Goal: Task Accomplishment & Management: Complete application form

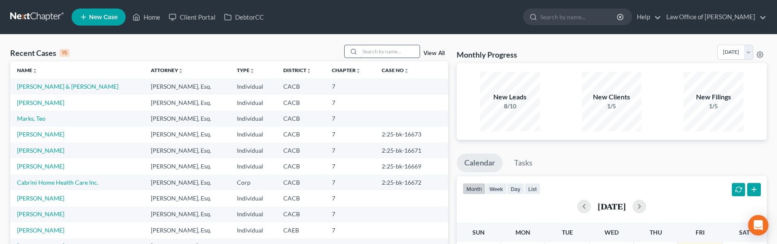
click at [403, 52] on input "search" at bounding box center [390, 51] width 60 height 12
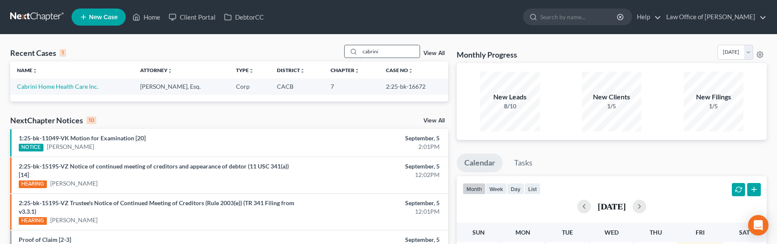
click at [385, 51] on input "cabrini" at bounding box center [390, 51] width 60 height 12
drag, startPoint x: 386, startPoint y: 51, endPoint x: 347, endPoint y: 45, distance: 39.6
click at [347, 45] on div "cabrini" at bounding box center [382, 51] width 76 height 13
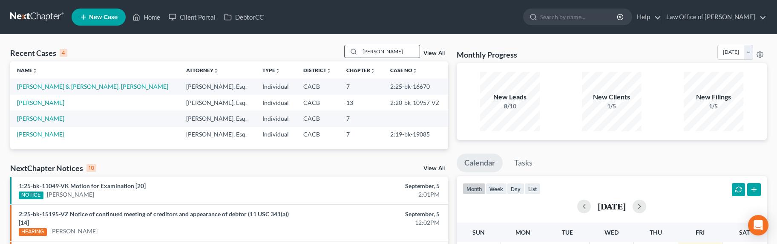
click at [390, 56] on input "edik" at bounding box center [390, 51] width 60 height 12
drag, startPoint x: 392, startPoint y: 54, endPoint x: 355, endPoint y: 54, distance: 37.5
click at [355, 54] on div "edik" at bounding box center [382, 51] width 76 height 13
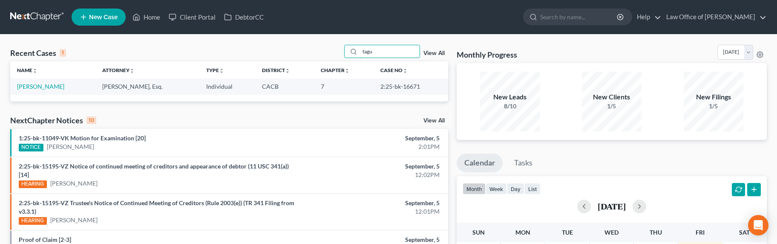
drag, startPoint x: 391, startPoint y: 52, endPoint x: 346, endPoint y: 47, distance: 45.4
click at [346, 47] on div "Recent Cases 1 tagu View All" at bounding box center [229, 53] width 438 height 17
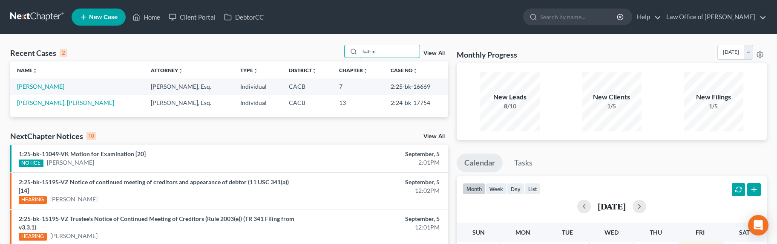
drag, startPoint x: 399, startPoint y: 52, endPoint x: 336, endPoint y: 51, distance: 63.0
click at [336, 51] on div "Recent Cases 2 katrin View All" at bounding box center [229, 53] width 438 height 17
type input "anna"
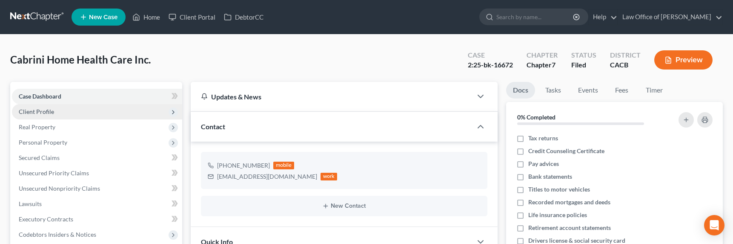
scroll to position [19, 0]
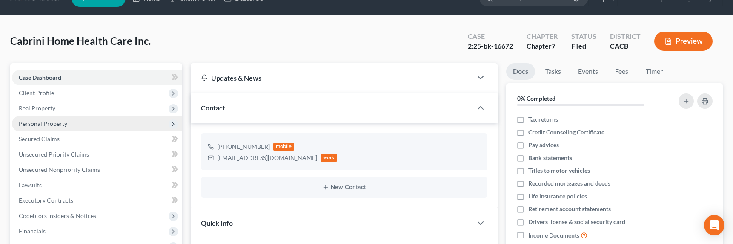
click at [46, 126] on span "Personal Property" at bounding box center [43, 123] width 49 height 7
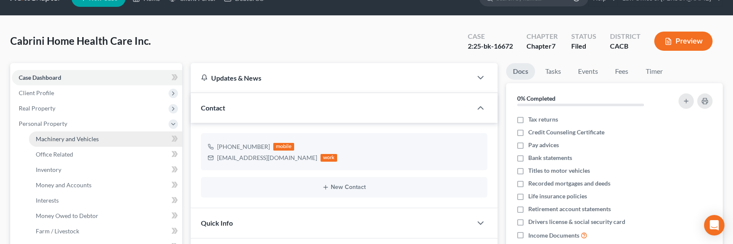
click at [63, 138] on span "Machinery and Vehicles" at bounding box center [67, 138] width 63 height 7
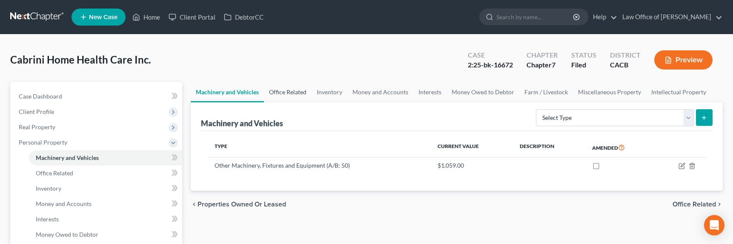
click at [287, 91] on link "Office Related" at bounding box center [288, 92] width 48 height 20
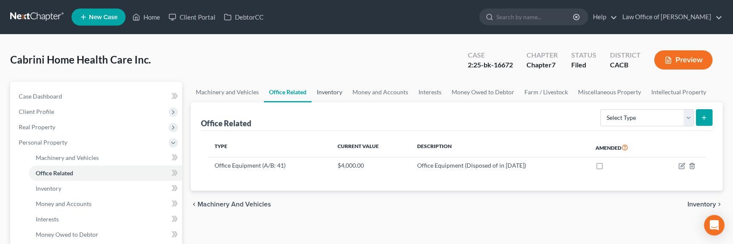
click at [330, 90] on link "Inventory" at bounding box center [330, 92] width 36 height 20
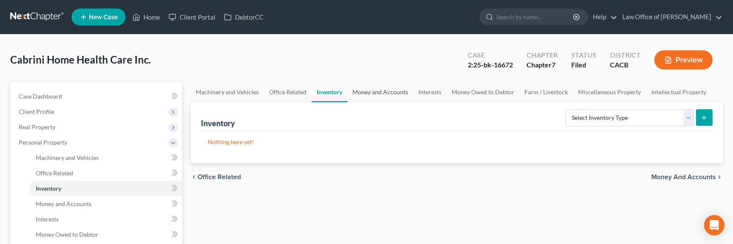
click at [362, 90] on link "Money and Accounts" at bounding box center [380, 92] width 66 height 20
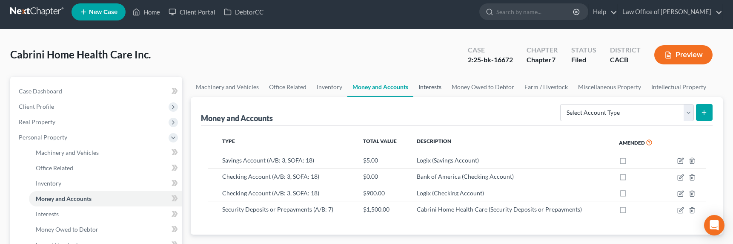
scroll to position [13, 0]
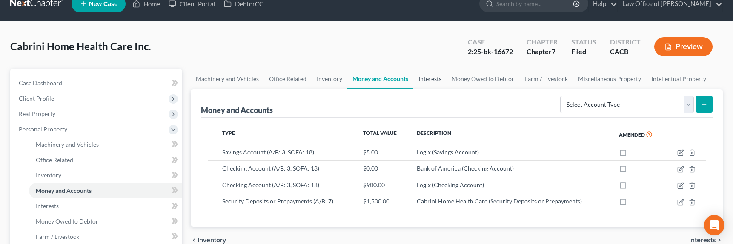
click at [428, 78] on link "Interests" at bounding box center [430, 79] width 33 height 20
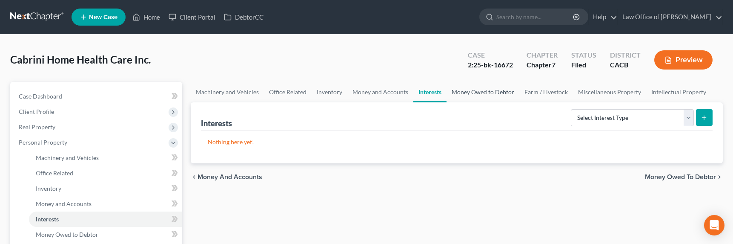
click at [492, 92] on link "Money Owed to Debtor" at bounding box center [483, 92] width 73 height 20
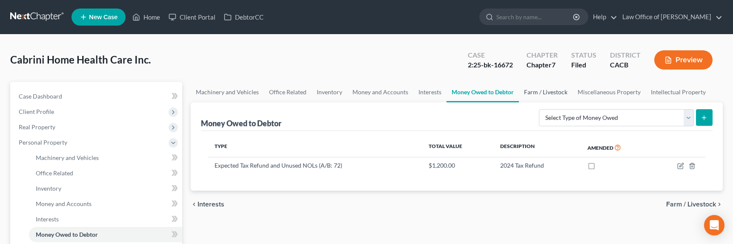
click at [548, 95] on link "Farm / Livestock" at bounding box center [546, 92] width 54 height 20
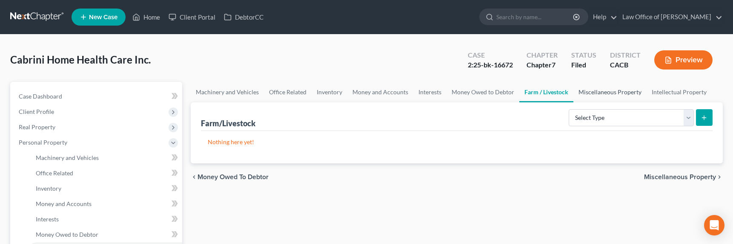
click at [615, 89] on link "Miscellaneous Property" at bounding box center [610, 92] width 73 height 20
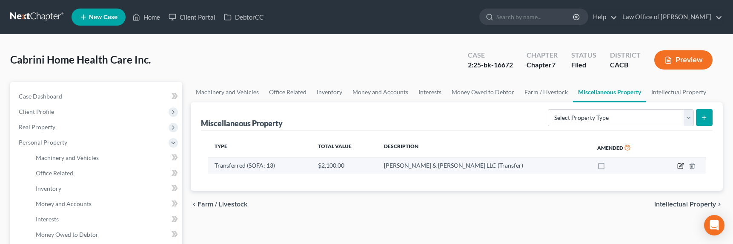
click at [680, 167] on icon "button" at bounding box center [682, 165] width 4 height 4
select select "Ordinary (within 2 years)"
select select "4"
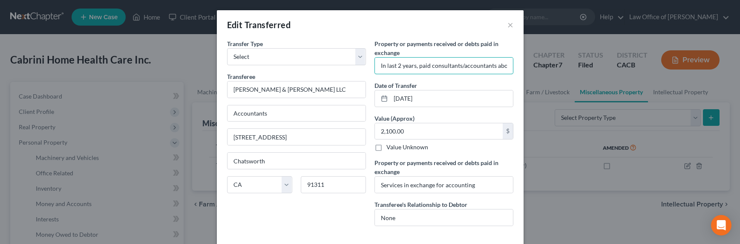
drag, startPoint x: 412, startPoint y: 66, endPoint x: 368, endPoint y: 67, distance: 43.9
click at [370, 67] on div "Property or payments received or debts paid in exchange * In last 2 years, paid…" at bounding box center [443, 135] width 147 height 193
click at [419, 69] on input "In last 2 years, paid consultants/accountants about $3800" at bounding box center [444, 65] width 138 height 16
drag, startPoint x: 425, startPoint y: 69, endPoint x: 504, endPoint y: 68, distance: 78.8
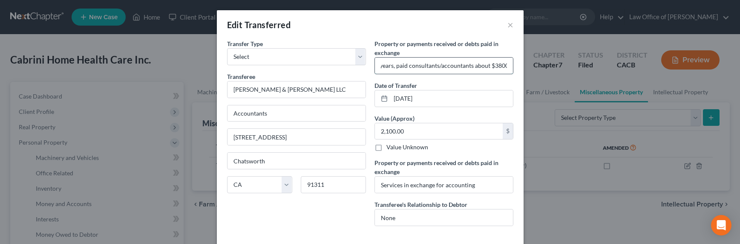
click at [504, 68] on input "In last 2 years, paid consultants/accountants about $3800" at bounding box center [444, 65] width 138 height 16
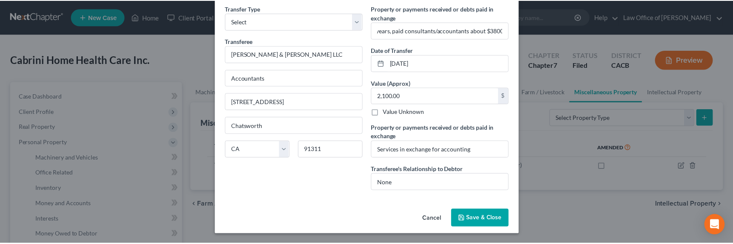
scroll to position [0, 0]
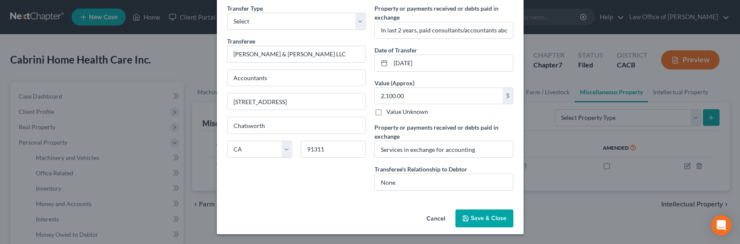
click at [479, 218] on span "Save & Close" at bounding box center [489, 217] width 36 height 7
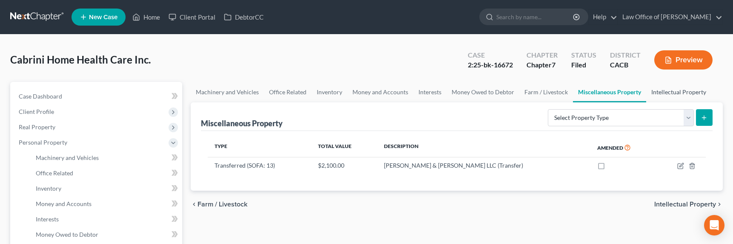
click at [675, 92] on link "Intellectual Property" at bounding box center [678, 92] width 65 height 20
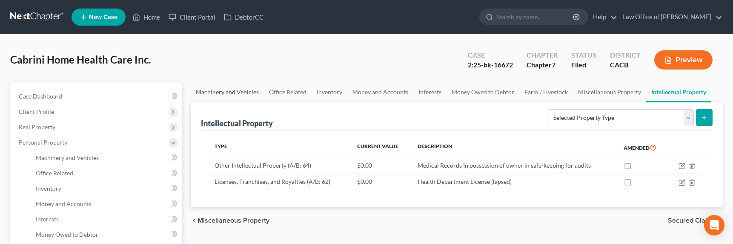
click at [204, 90] on link "Machinery and Vehicles" at bounding box center [227, 92] width 73 height 20
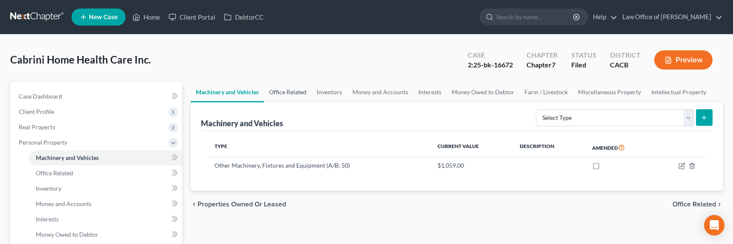
click at [284, 89] on link "Office Related" at bounding box center [288, 92] width 48 height 20
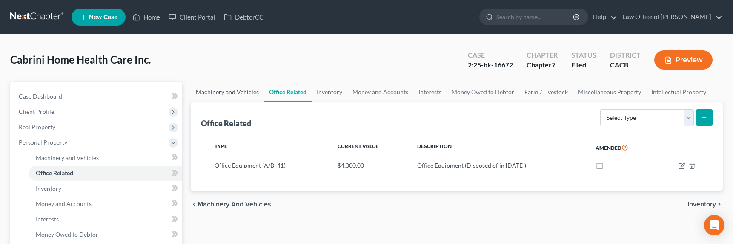
click at [227, 94] on link "Machinery and Vehicles" at bounding box center [227, 92] width 73 height 20
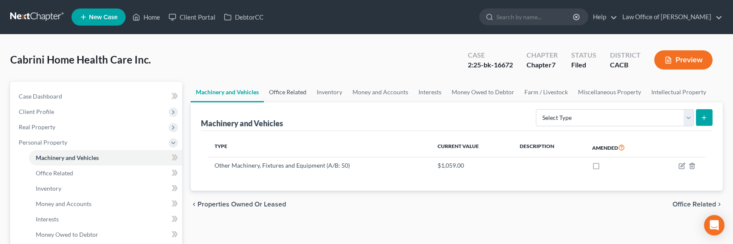
click at [277, 92] on link "Office Related" at bounding box center [288, 92] width 48 height 20
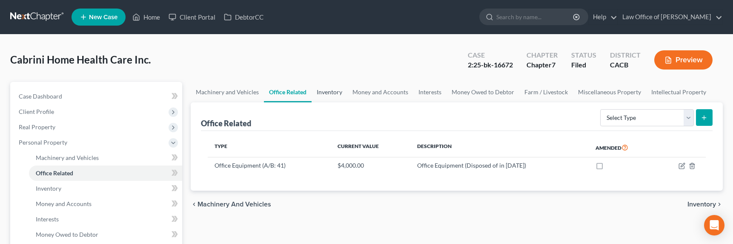
click at [331, 92] on link "Inventory" at bounding box center [330, 92] width 36 height 20
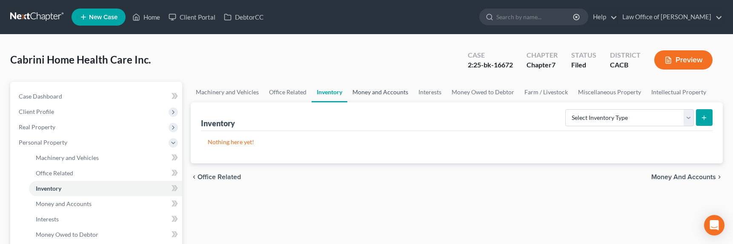
click at [370, 95] on link "Money and Accounts" at bounding box center [380, 92] width 66 height 20
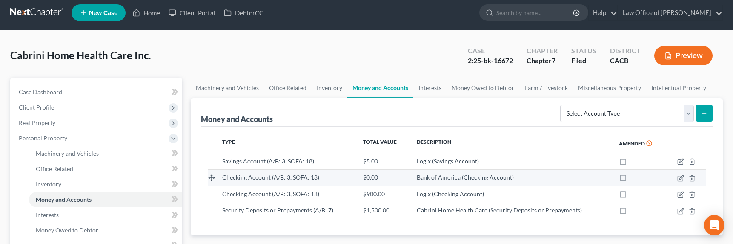
scroll to position [16, 0]
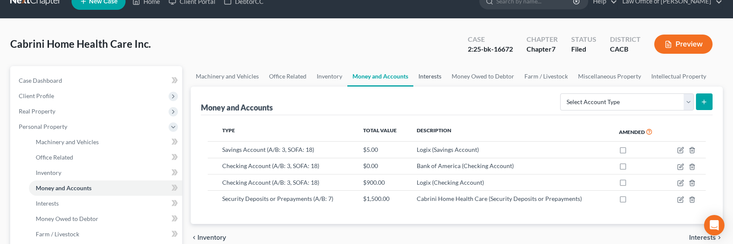
drag, startPoint x: 422, startPoint y: 78, endPoint x: 428, endPoint y: 77, distance: 6.0
click at [422, 78] on link "Interests" at bounding box center [430, 76] width 33 height 20
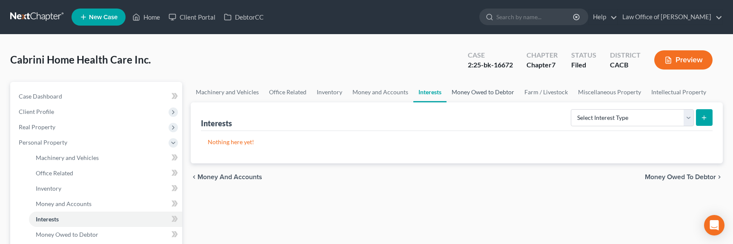
click at [467, 83] on link "Money Owed to Debtor" at bounding box center [483, 92] width 73 height 20
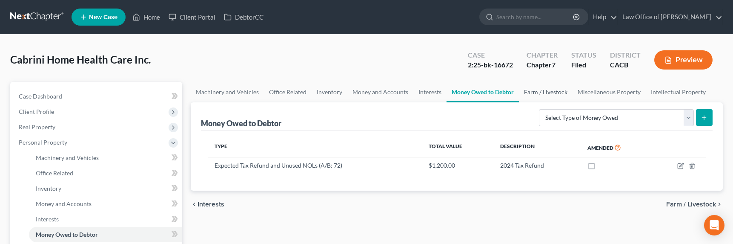
click at [520, 92] on link "Farm / Livestock" at bounding box center [546, 92] width 54 height 20
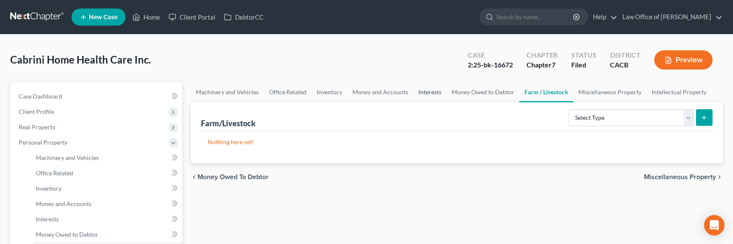
click at [418, 93] on link "Interests" at bounding box center [430, 92] width 33 height 20
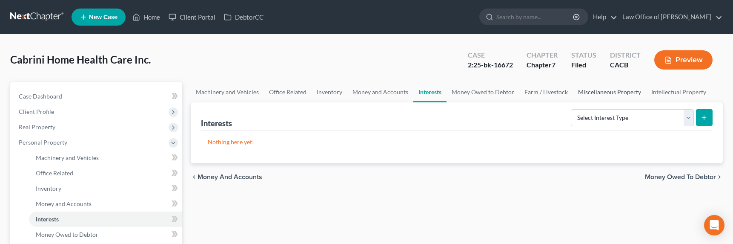
click at [590, 95] on link "Miscellaneous Property" at bounding box center [609, 92] width 73 height 20
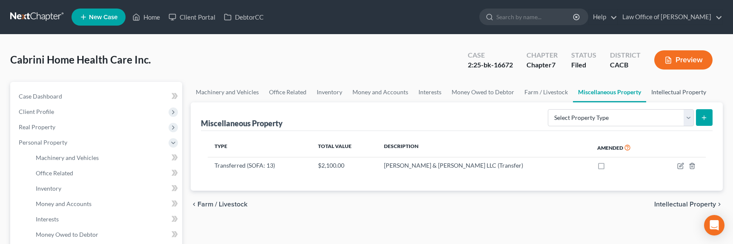
click at [673, 94] on link "Intellectual Property" at bounding box center [678, 92] width 65 height 20
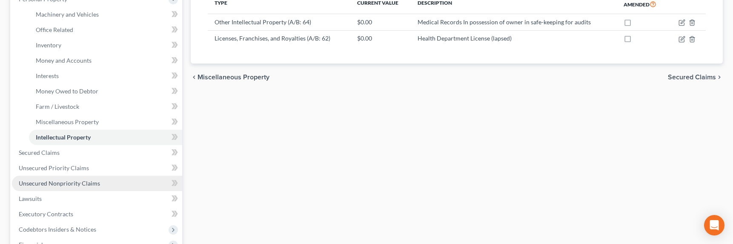
click at [95, 179] on span "Unsecured Nonpriority Claims" at bounding box center [59, 182] width 81 height 7
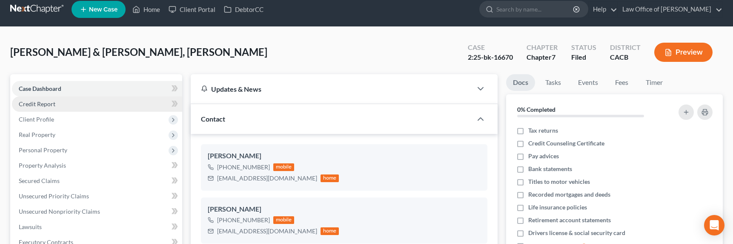
scroll to position [19, 0]
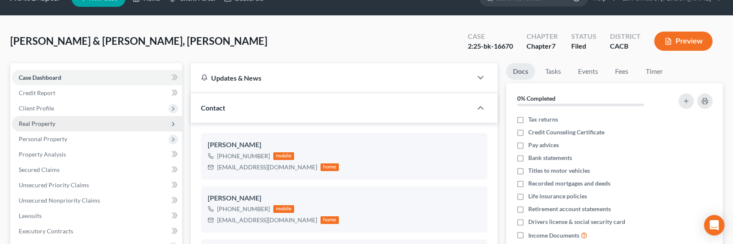
click at [37, 121] on span "Real Property" at bounding box center [37, 123] width 37 height 7
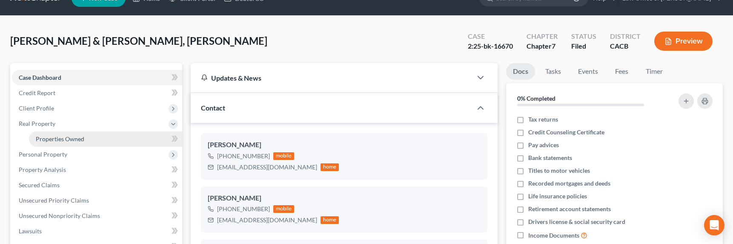
click at [52, 137] on span "Properties Owned" at bounding box center [60, 138] width 49 height 7
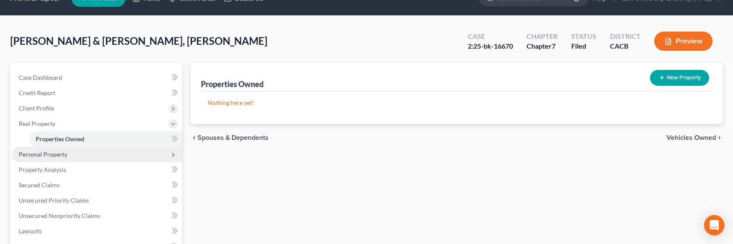
click at [45, 155] on span "Personal Property" at bounding box center [43, 153] width 49 height 7
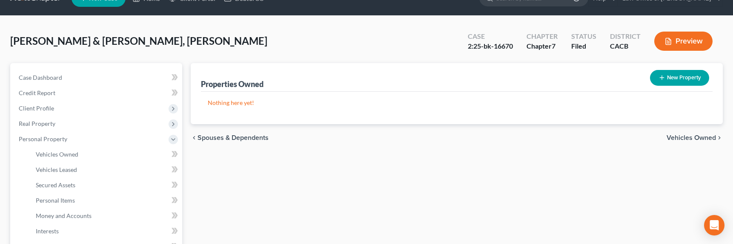
scroll to position [207, 0]
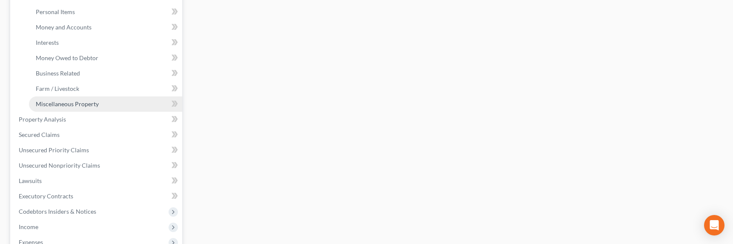
click at [61, 107] on link "Miscellaneous Property" at bounding box center [105, 103] width 153 height 15
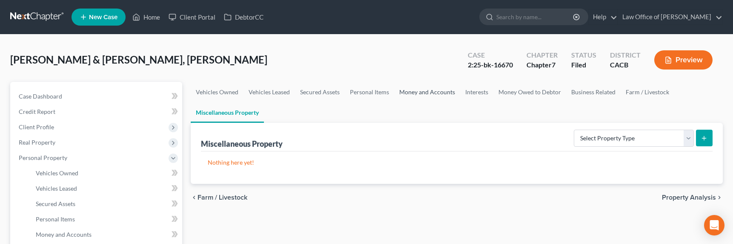
click at [413, 95] on link "Money and Accounts" at bounding box center [427, 92] width 66 height 20
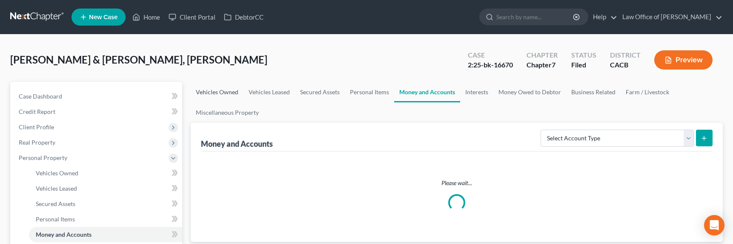
click at [226, 91] on link "Vehicles Owned" at bounding box center [217, 92] width 53 height 20
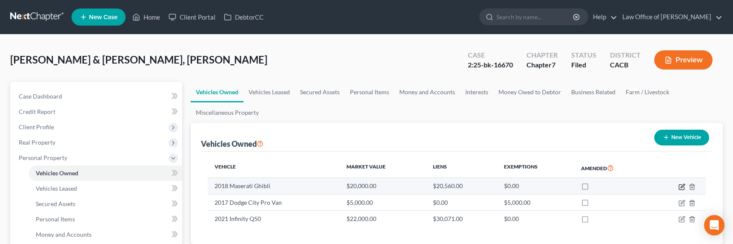
click at [683, 187] on icon "button" at bounding box center [682, 186] width 7 height 7
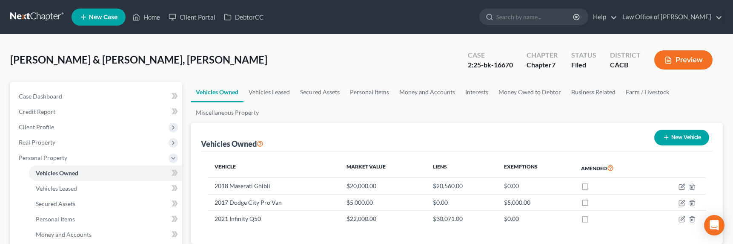
select select "0"
select select "8"
select select "2"
select select "3"
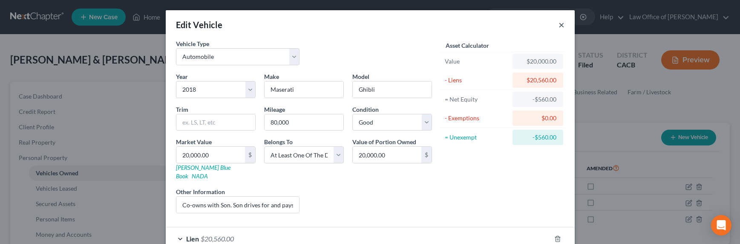
click at [558, 25] on button "×" at bounding box center [561, 25] width 6 height 10
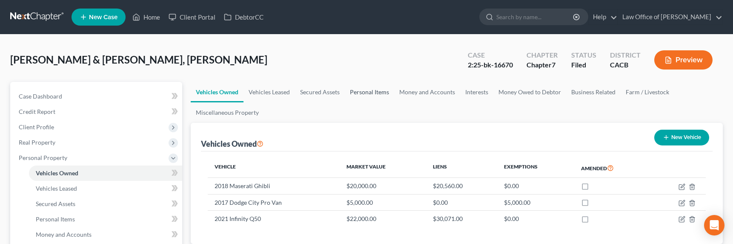
click at [376, 93] on link "Personal Items" at bounding box center [369, 92] width 49 height 20
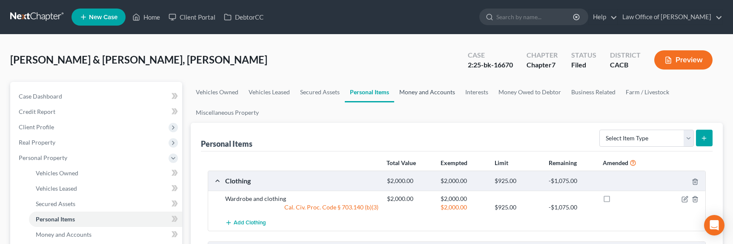
click at [414, 92] on link "Money and Accounts" at bounding box center [427, 92] width 66 height 20
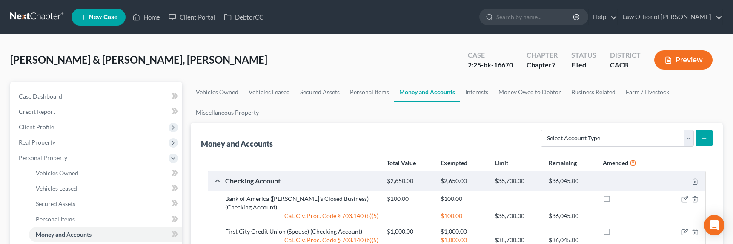
click at [112, 66] on div "Shanazary, Edik & Betbeniamen, Armineh Upgraded" at bounding box center [138, 60] width 257 height 14
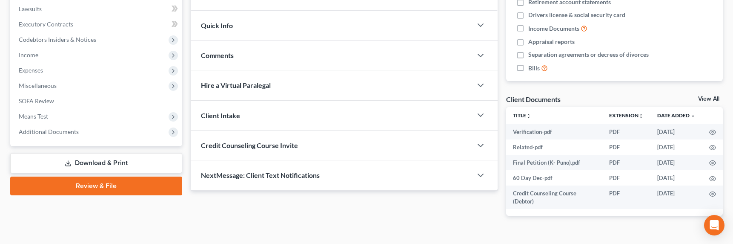
scroll to position [243, 0]
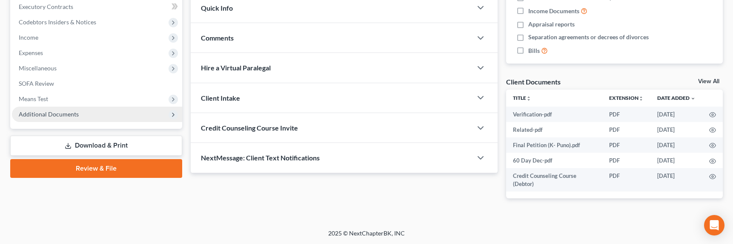
click at [43, 115] on span "Additional Documents" at bounding box center [49, 113] width 60 height 7
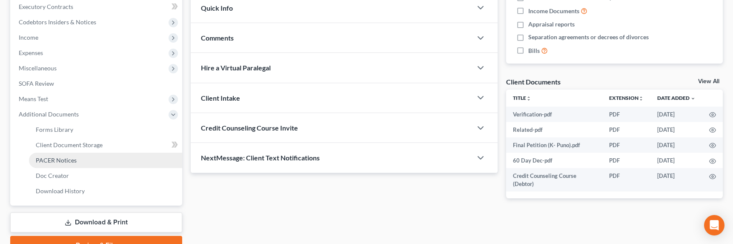
click at [52, 161] on span "PACER Notices" at bounding box center [56, 159] width 41 height 7
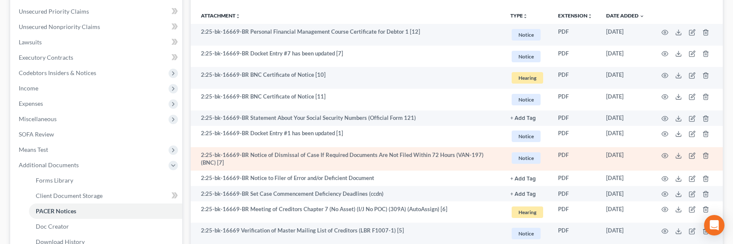
scroll to position [201, 0]
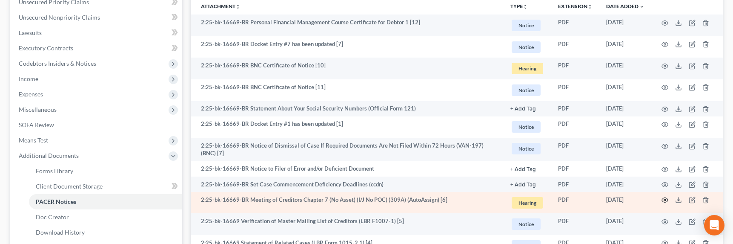
click at [666, 198] on icon "button" at bounding box center [665, 199] width 7 height 7
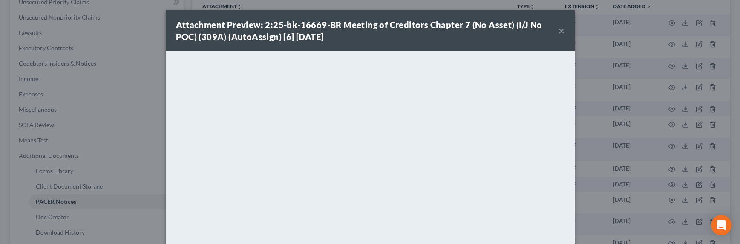
click at [584, 144] on div "Attachment Preview: 2:25-bk-16669-BR Meeting of Creditors Chapter 7 (No Asset) …" at bounding box center [370, 122] width 740 height 244
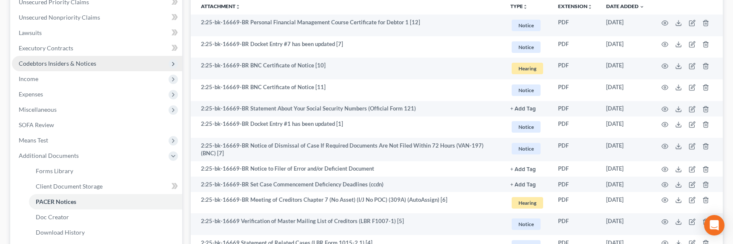
scroll to position [0, 0]
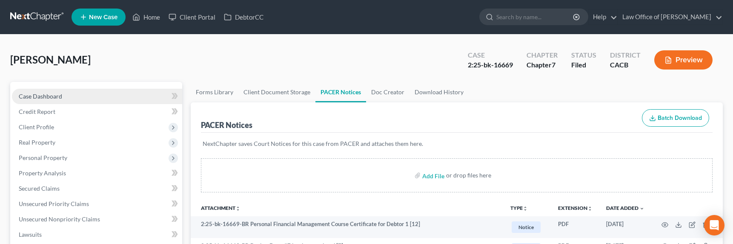
click at [35, 95] on span "Case Dashboard" at bounding box center [40, 95] width 43 height 7
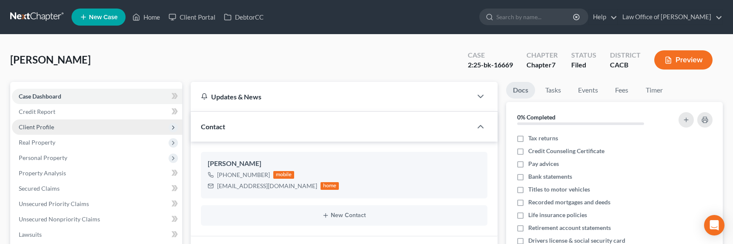
click at [40, 126] on span "Client Profile" at bounding box center [36, 126] width 35 height 7
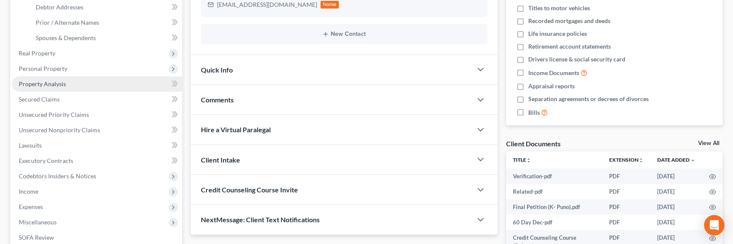
scroll to position [166, 0]
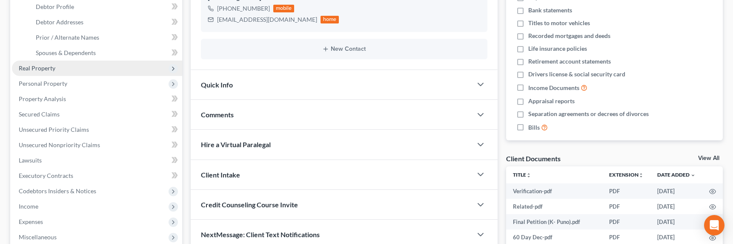
click at [45, 68] on span "Real Property" at bounding box center [37, 67] width 37 height 7
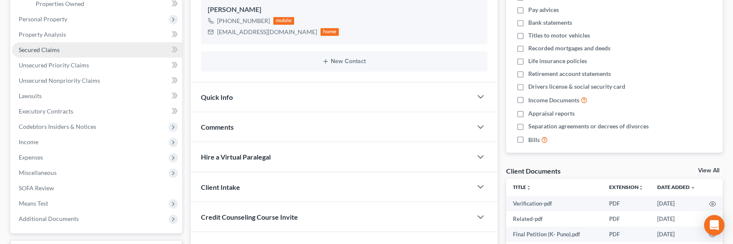
scroll to position [147, 0]
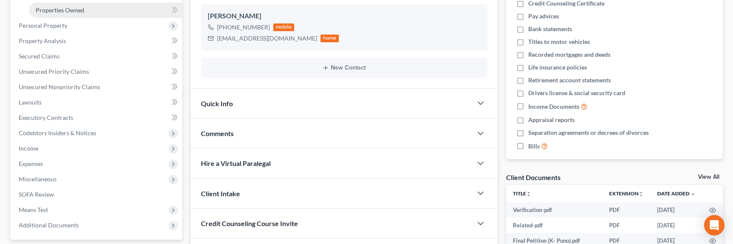
click at [70, 11] on span "Properties Owned" at bounding box center [60, 9] width 49 height 7
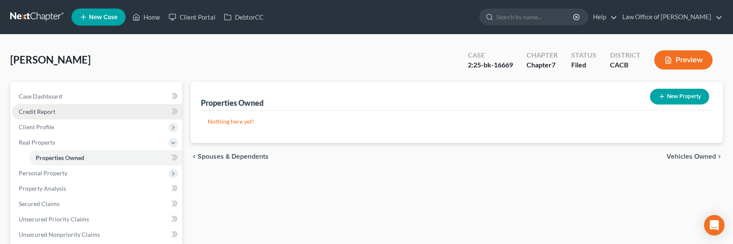
scroll to position [19, 0]
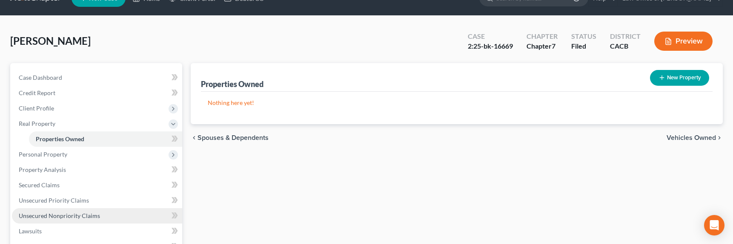
click at [65, 218] on span "Unsecured Nonpriority Claims" at bounding box center [59, 215] width 81 height 7
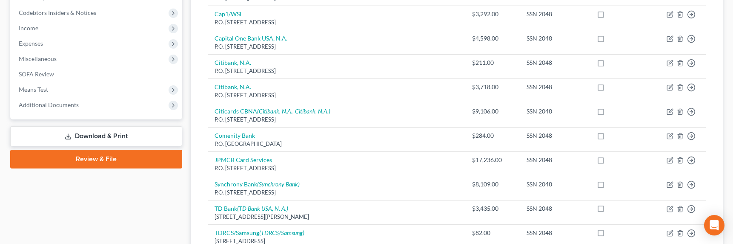
scroll to position [182, 0]
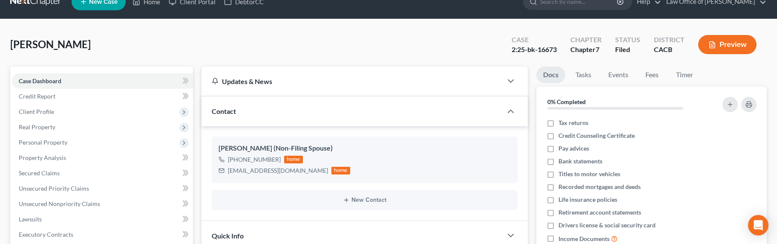
scroll to position [19, 0]
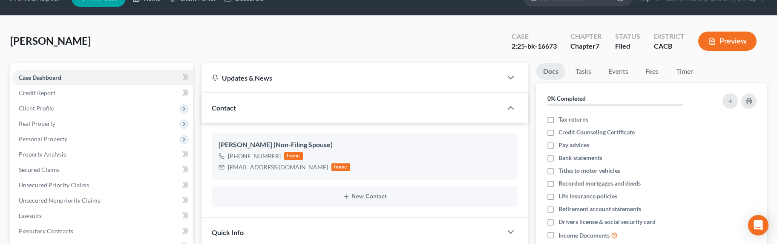
click at [62, 43] on span "Edigarian, Anna" at bounding box center [50, 40] width 80 height 12
drag, startPoint x: 90, startPoint y: 43, endPoint x: 14, endPoint y: 43, distance: 75.8
click at [14, 43] on div "Edigarian, Anna Upgraded Case 2:25-bk-16673 Chapter Chapter 7 Status Filed Dist…" at bounding box center [388, 44] width 756 height 37
click at [35, 126] on span "Real Property" at bounding box center [37, 123] width 37 height 7
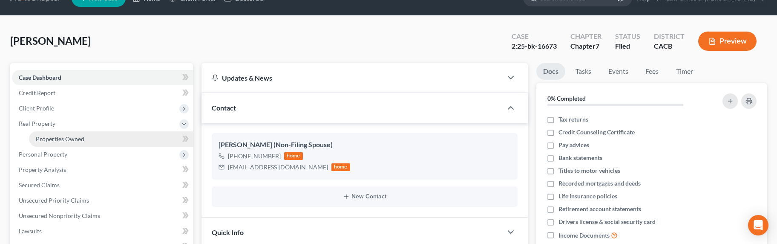
click at [47, 139] on span "Properties Owned" at bounding box center [60, 138] width 49 height 7
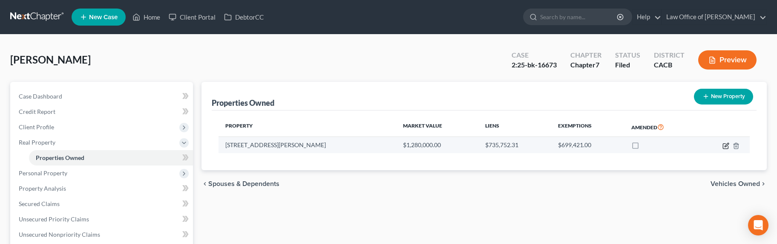
click at [727, 146] on icon "button" at bounding box center [725, 145] width 7 height 7
select select "4"
select select "0"
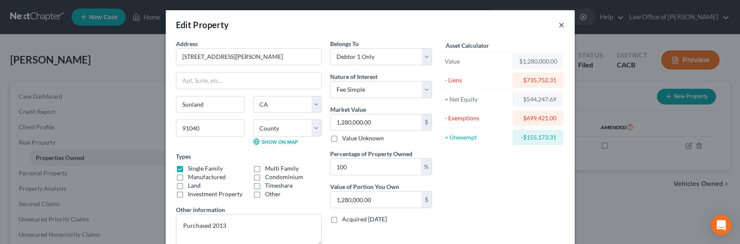
click at [558, 26] on button "×" at bounding box center [561, 25] width 6 height 10
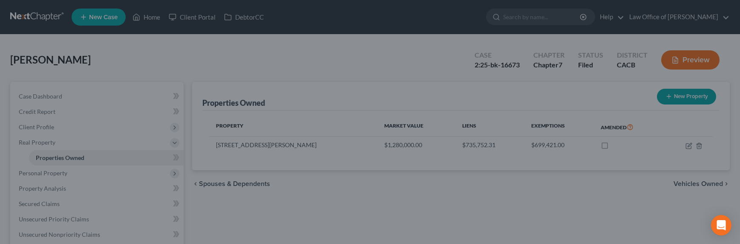
click at [548, 32] on div "Edit Property ×" at bounding box center [370, 44] width 356 height 25
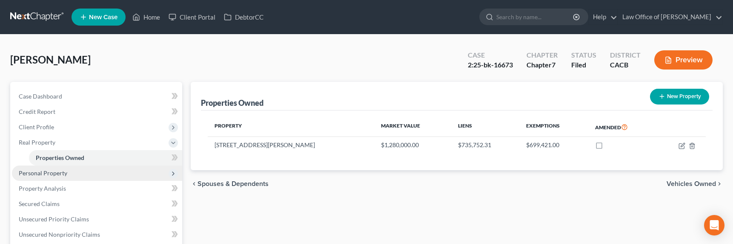
click at [52, 171] on span "Personal Property" at bounding box center [43, 172] width 49 height 7
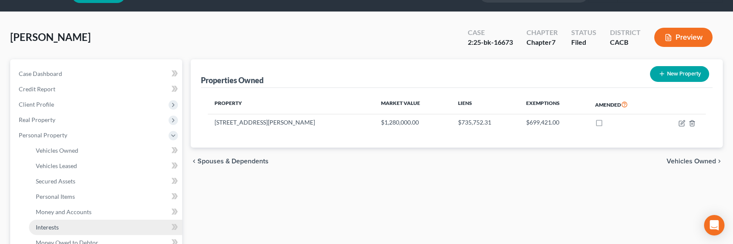
scroll to position [212, 0]
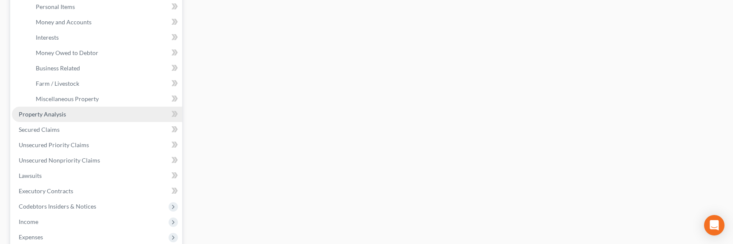
click at [44, 107] on link "Property Analysis" at bounding box center [97, 113] width 170 height 15
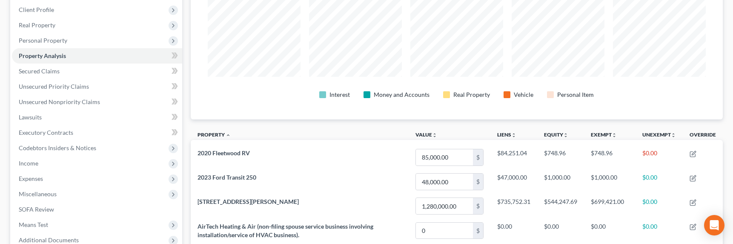
scroll to position [42, 0]
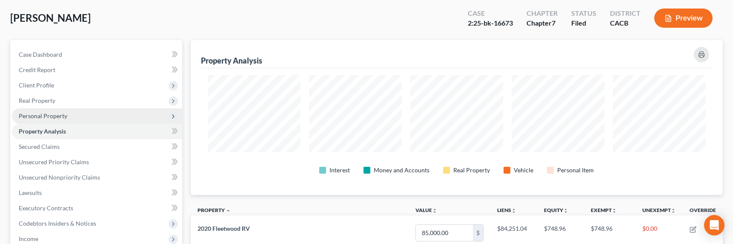
click at [52, 115] on span "Personal Property" at bounding box center [43, 115] width 49 height 7
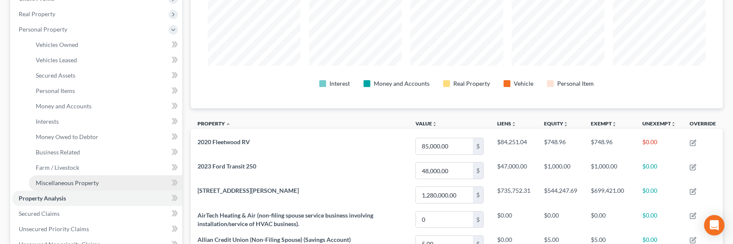
click at [86, 185] on link "Miscellaneous Property" at bounding box center [105, 182] width 153 height 15
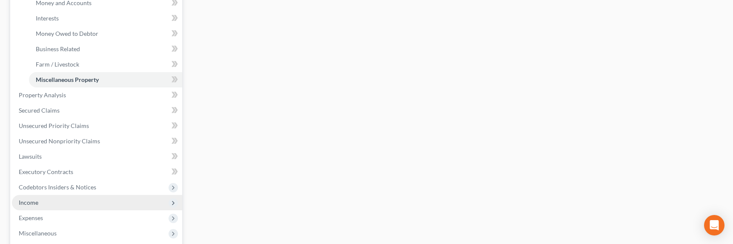
scroll to position [270, 0]
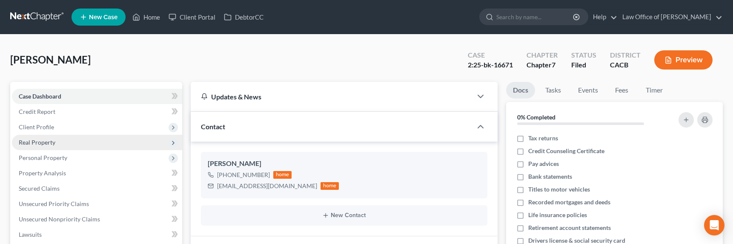
click at [34, 142] on span "Real Property" at bounding box center [37, 141] width 37 height 7
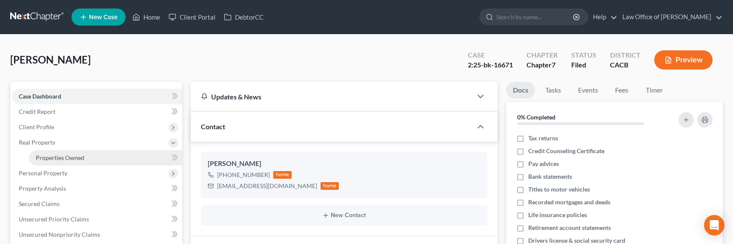
click at [50, 154] on span "Properties Owned" at bounding box center [60, 157] width 49 height 7
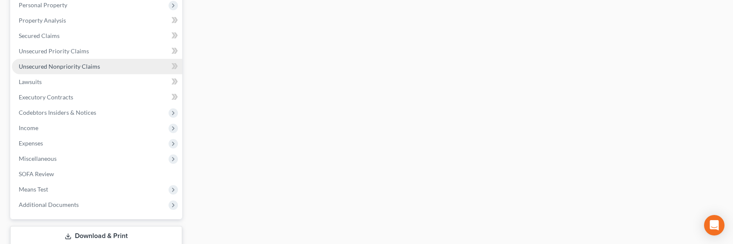
scroll to position [156, 0]
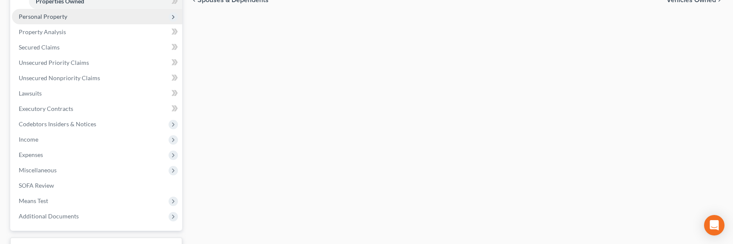
click at [48, 16] on span "Personal Property" at bounding box center [43, 16] width 49 height 7
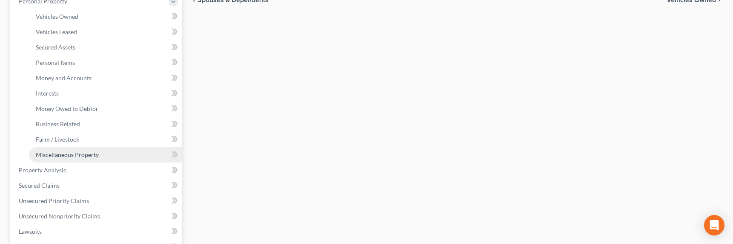
click at [44, 153] on span "Miscellaneous Property" at bounding box center [67, 154] width 63 height 7
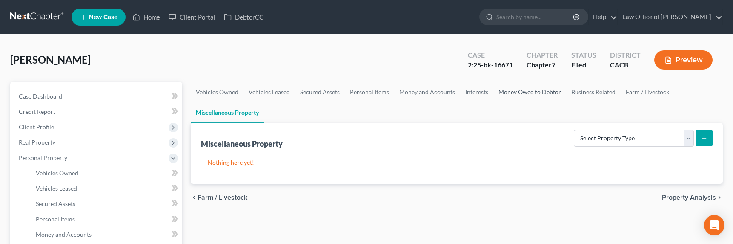
click at [510, 92] on link "Money Owed to Debtor" at bounding box center [530, 92] width 73 height 20
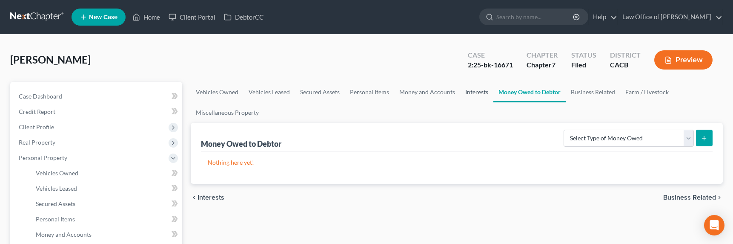
click at [471, 92] on link "Interests" at bounding box center [476, 92] width 33 height 20
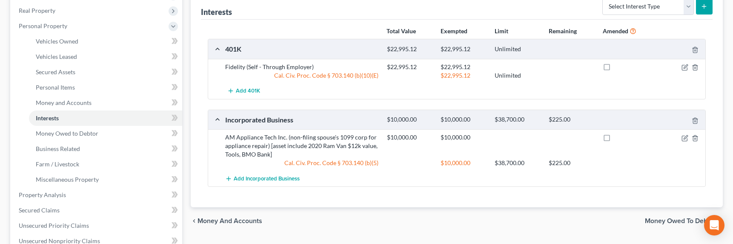
scroll to position [332, 0]
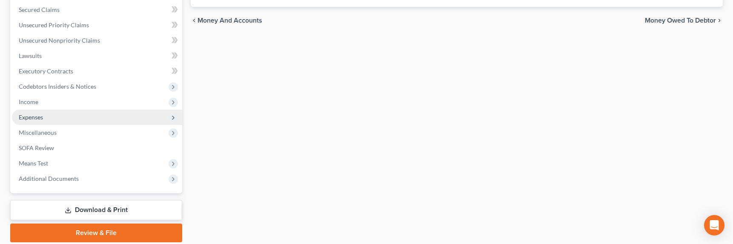
click at [30, 113] on span "Expenses" at bounding box center [31, 116] width 24 height 7
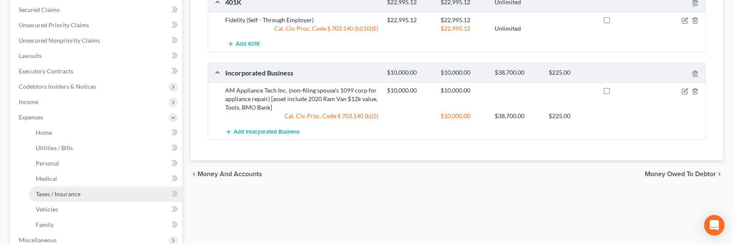
scroll to position [195, 0]
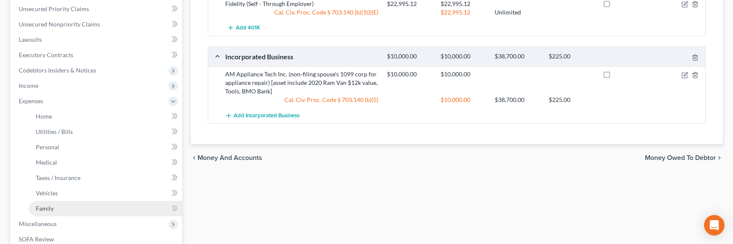
click at [46, 208] on span "Family" at bounding box center [45, 207] width 18 height 7
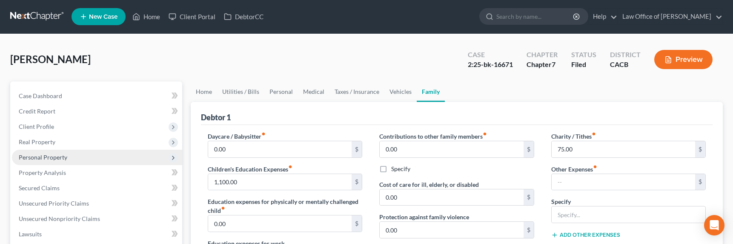
scroll to position [2, 0]
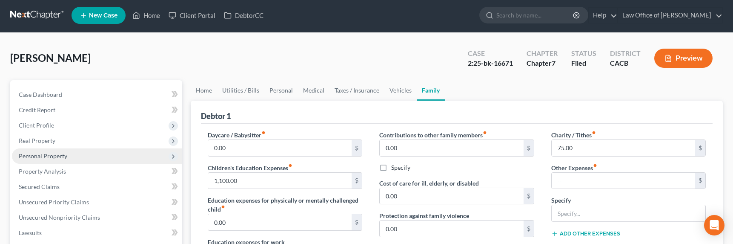
click at [48, 157] on span "Personal Property" at bounding box center [43, 155] width 49 height 7
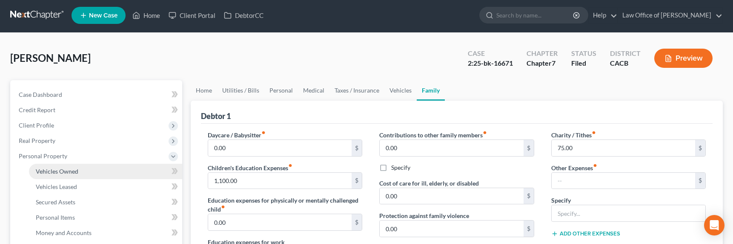
click at [52, 172] on span "Vehicles Owned" at bounding box center [57, 170] width 43 height 7
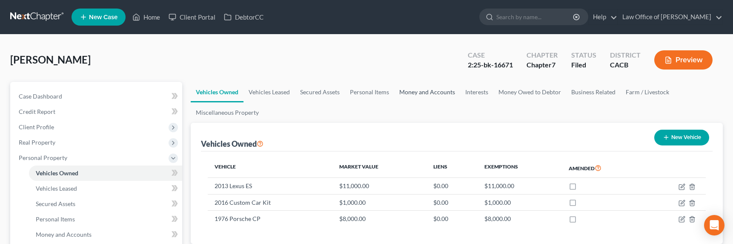
click at [407, 94] on link "Money and Accounts" at bounding box center [427, 92] width 66 height 20
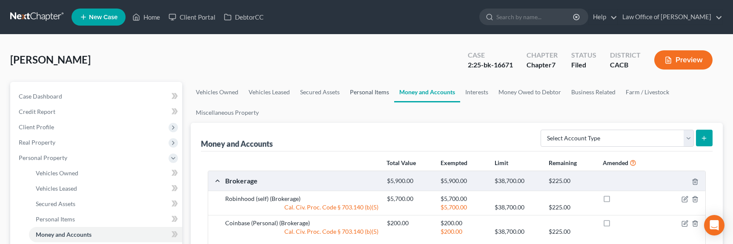
click at [370, 92] on link "Personal Items" at bounding box center [369, 92] width 49 height 20
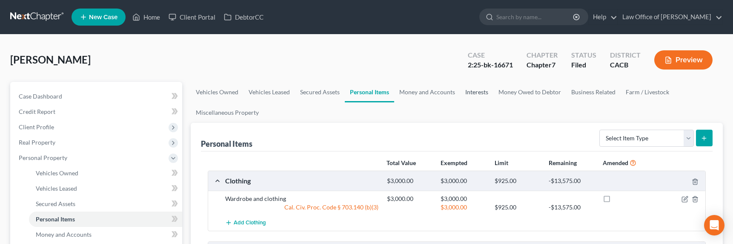
click at [477, 95] on link "Interests" at bounding box center [476, 92] width 33 height 20
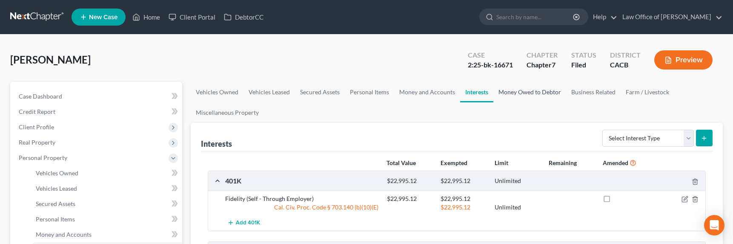
click at [530, 85] on link "Money Owed to Debtor" at bounding box center [530, 92] width 73 height 20
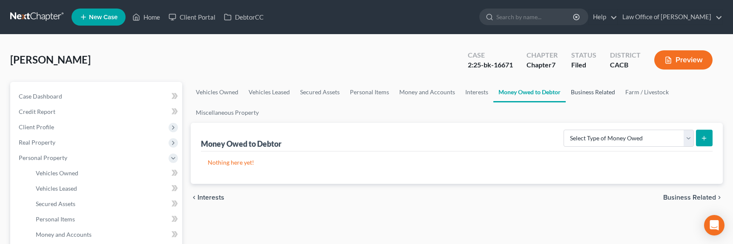
click at [595, 97] on link "Business Related" at bounding box center [593, 92] width 55 height 20
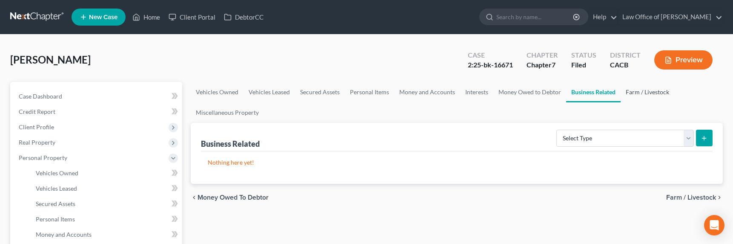
click at [644, 95] on link "Farm / Livestock" at bounding box center [648, 92] width 54 height 20
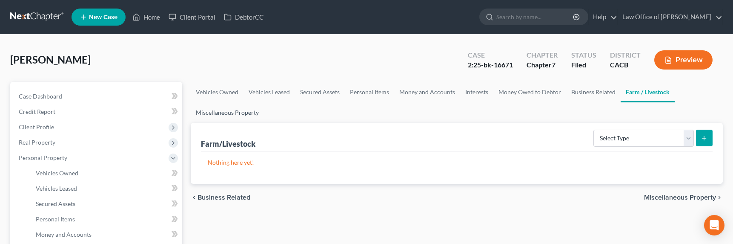
click at [241, 109] on link "Miscellaneous Property" at bounding box center [227, 112] width 73 height 20
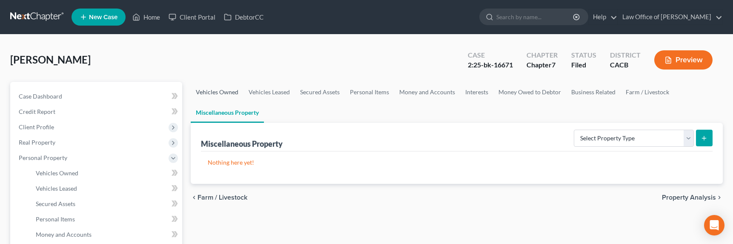
click at [227, 87] on link "Vehicles Owned" at bounding box center [217, 92] width 53 height 20
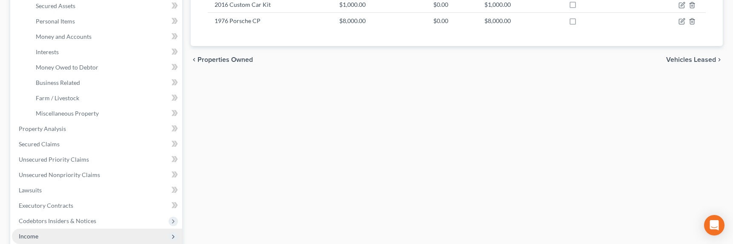
scroll to position [285, 0]
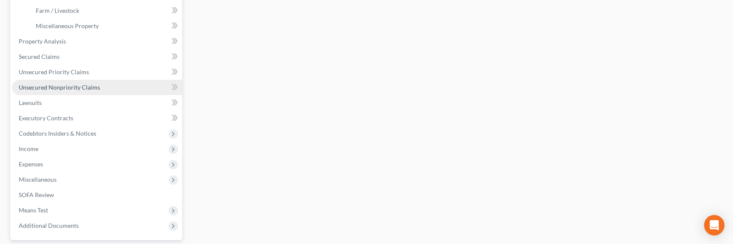
click at [49, 84] on span "Unsecured Nonpriority Claims" at bounding box center [59, 86] width 81 height 7
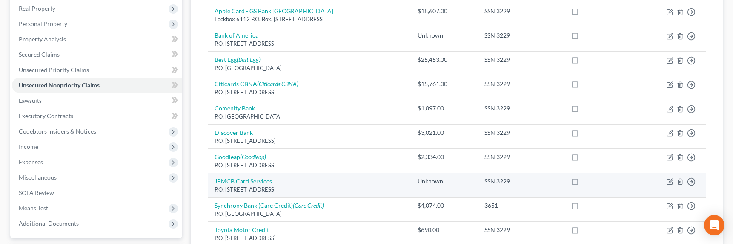
scroll to position [85, 0]
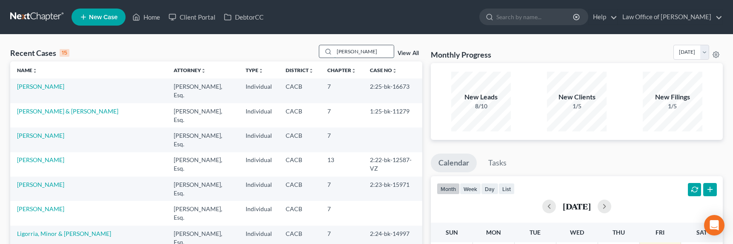
click at [352, 53] on input "[PERSON_NAME]" at bounding box center [364, 51] width 60 height 12
drag, startPoint x: 356, startPoint y: 53, endPoint x: 307, endPoint y: 53, distance: 49.0
click at [307, 53] on div "Recent Cases 15 [PERSON_NAME] View All" at bounding box center [216, 53] width 412 height 17
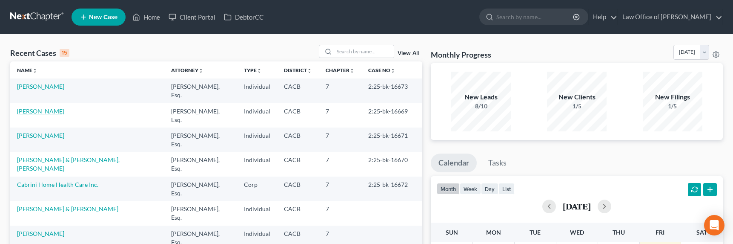
click at [39, 107] on link "[PERSON_NAME]" at bounding box center [40, 110] width 47 height 7
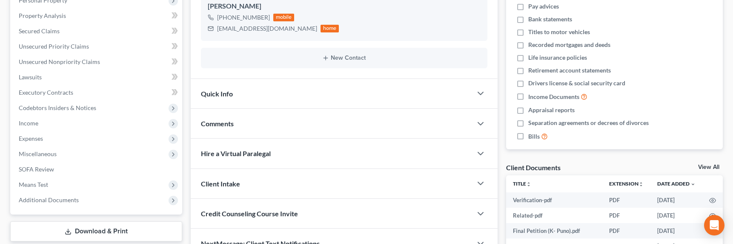
scroll to position [243, 0]
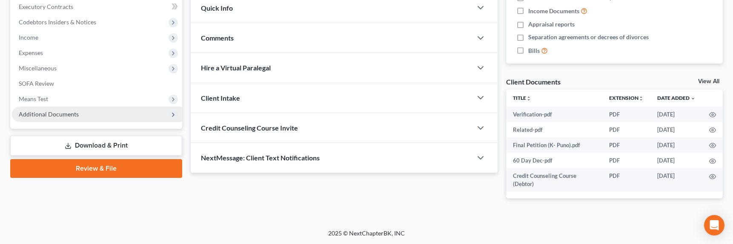
click at [44, 117] on span "Additional Documents" at bounding box center [49, 113] width 60 height 7
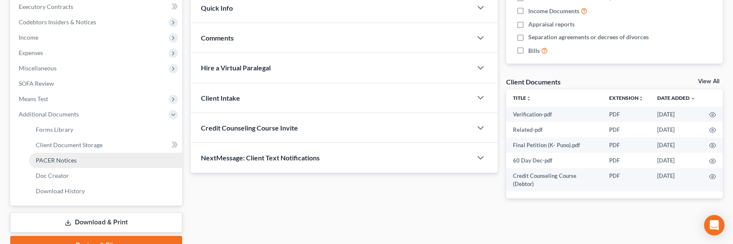
click at [48, 157] on span "PACER Notices" at bounding box center [56, 159] width 41 height 7
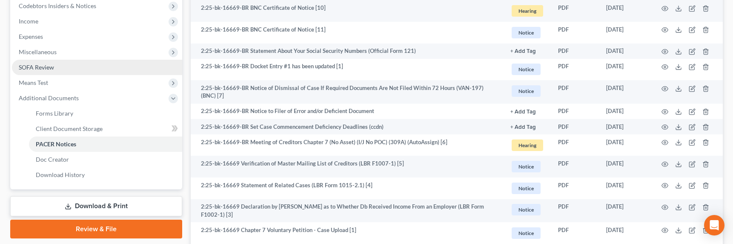
scroll to position [250, 0]
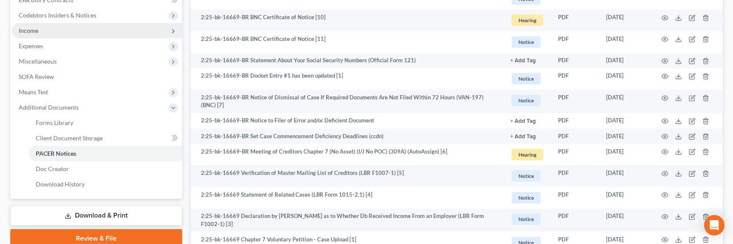
click at [59, 28] on span "Income" at bounding box center [97, 30] width 170 height 15
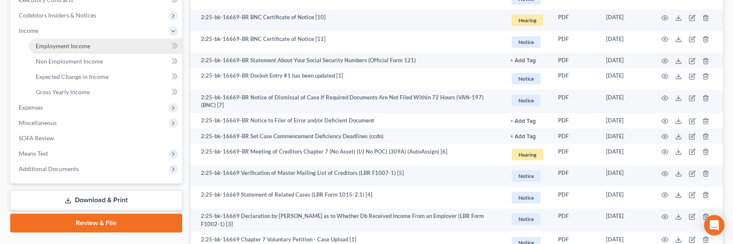
click at [67, 47] on span "Employment Income" at bounding box center [63, 45] width 55 height 7
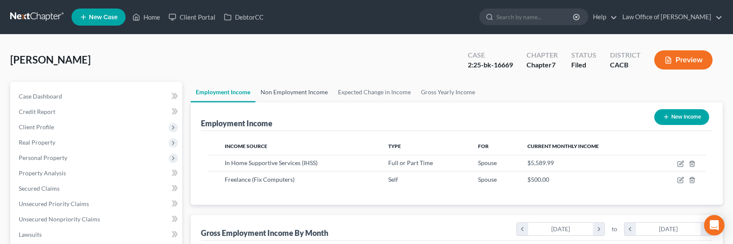
click at [287, 90] on link "Non Employment Income" at bounding box center [295, 92] width 78 height 20
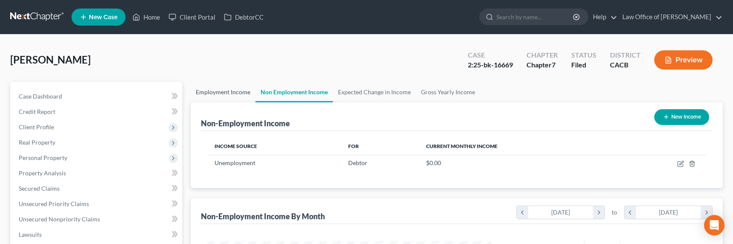
scroll to position [152, 301]
click at [230, 86] on link "Employment Income" at bounding box center [223, 92] width 65 height 20
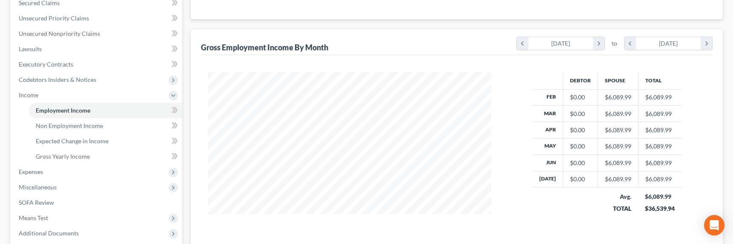
scroll to position [206, 0]
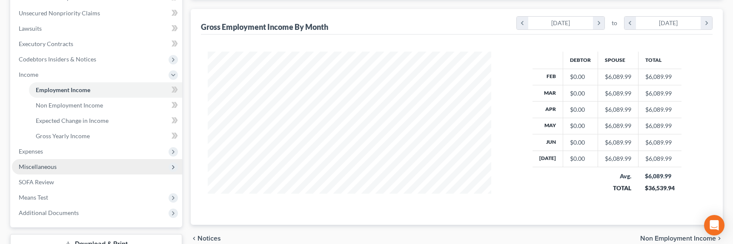
click at [31, 164] on span "Miscellaneous" at bounding box center [38, 166] width 38 height 7
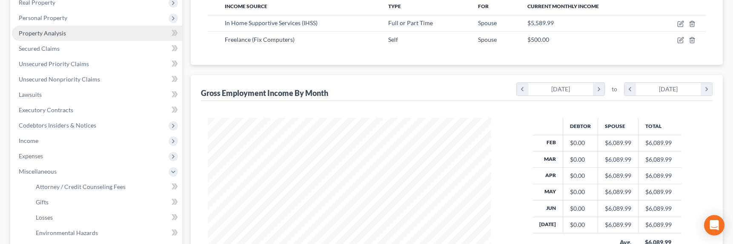
scroll to position [117, 0]
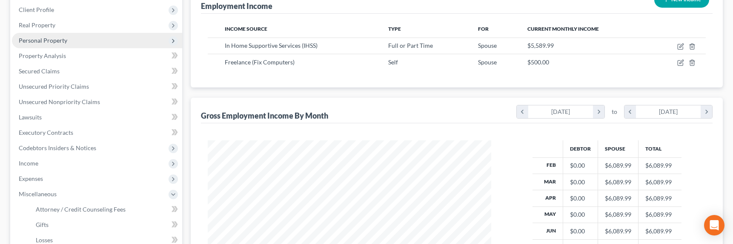
click at [47, 41] on span "Personal Property" at bounding box center [43, 40] width 49 height 7
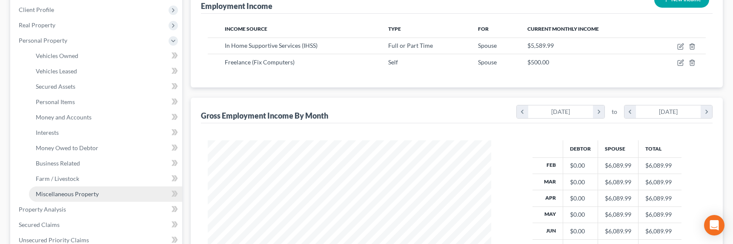
click at [69, 194] on span "Miscellaneous Property" at bounding box center [67, 193] width 63 height 7
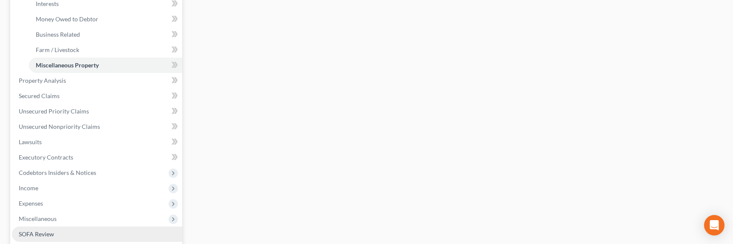
scroll to position [277, 0]
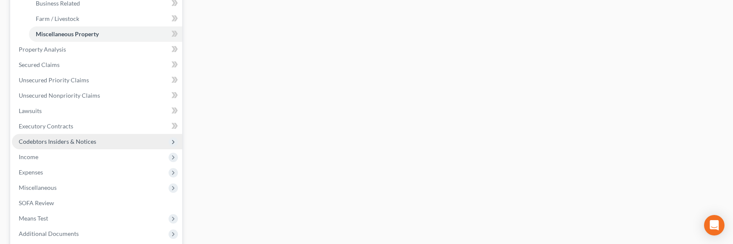
click at [48, 137] on span "Codebtors Insiders & Notices" at bounding box center [97, 141] width 170 height 15
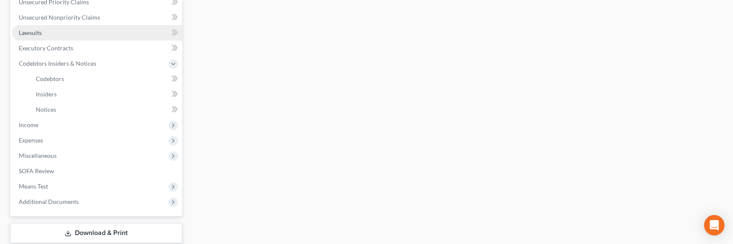
scroll to position [201, 0]
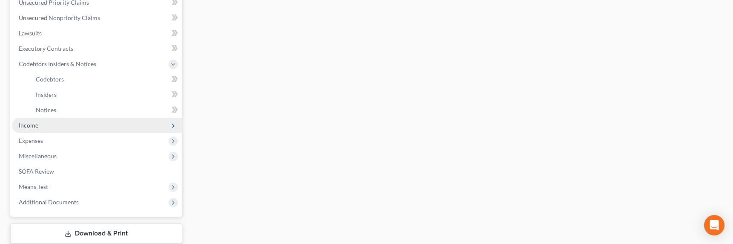
click at [30, 123] on span "Income" at bounding box center [29, 124] width 20 height 7
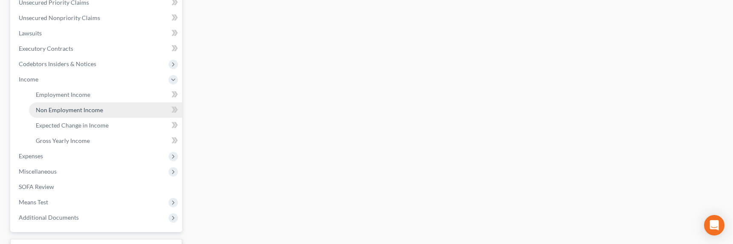
click at [57, 112] on span "Non Employment Income" at bounding box center [69, 109] width 67 height 7
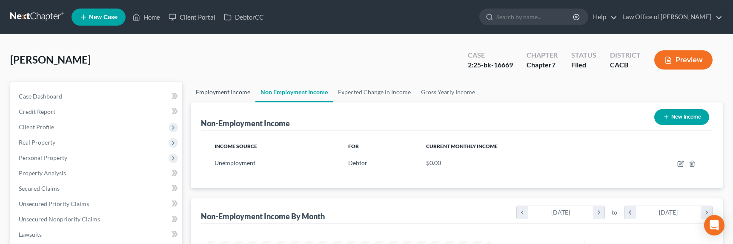
click at [226, 89] on link "Employment Income" at bounding box center [223, 92] width 65 height 20
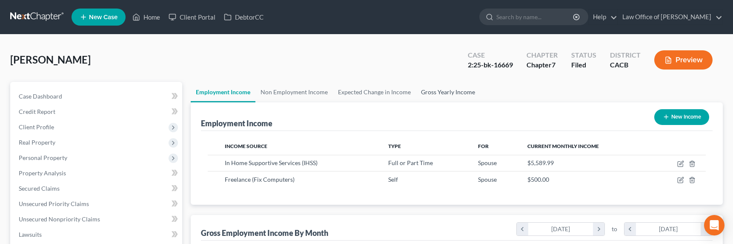
click at [429, 95] on link "Gross Yearly Income" at bounding box center [448, 92] width 64 height 20
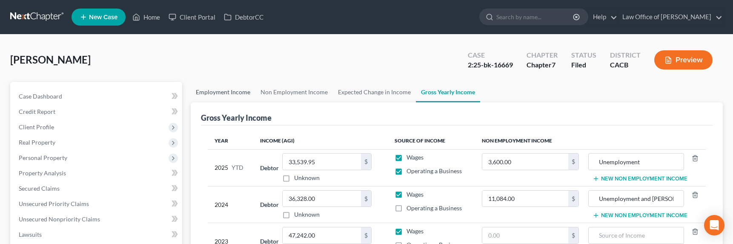
click at [221, 93] on link "Employment Income" at bounding box center [223, 92] width 65 height 20
